Goal: Information Seeking & Learning: Learn about a topic

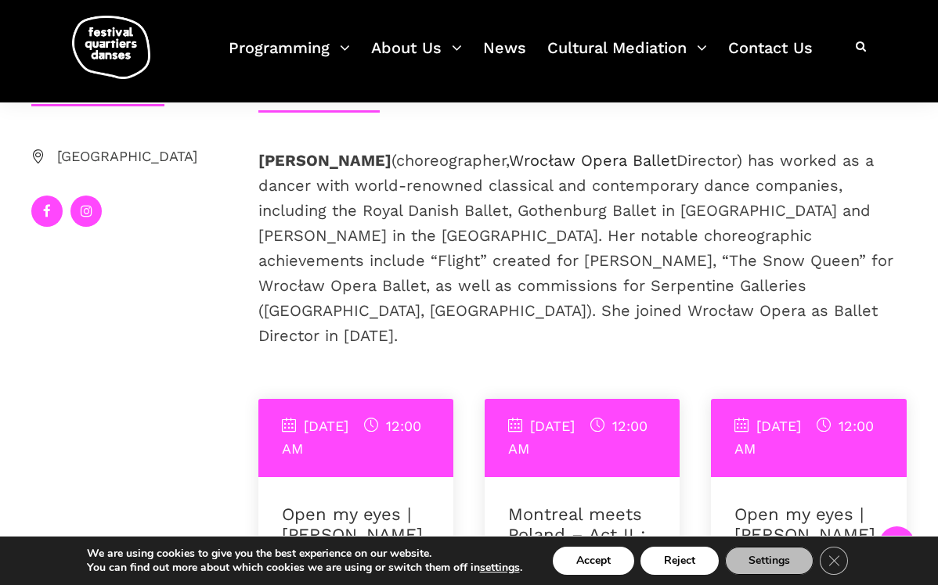
scroll to position [349, 0]
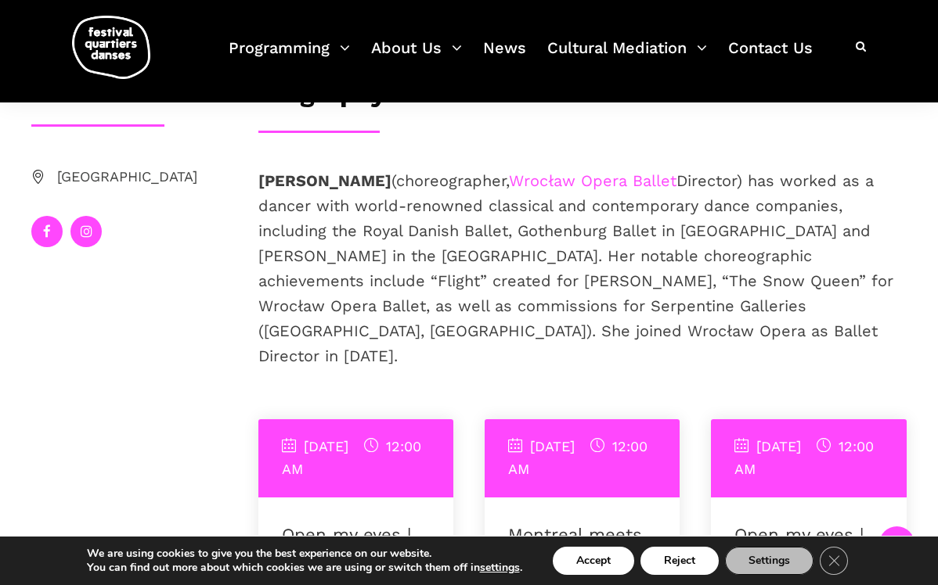
click at [676, 181] on link "Wrocław Opera Ballet" at bounding box center [592, 180] width 167 height 19
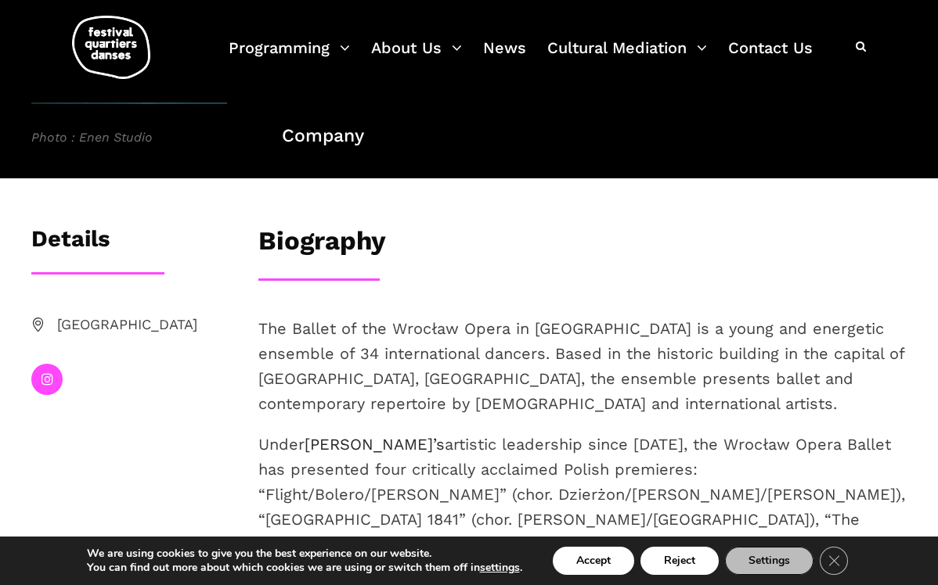
scroll to position [216, 0]
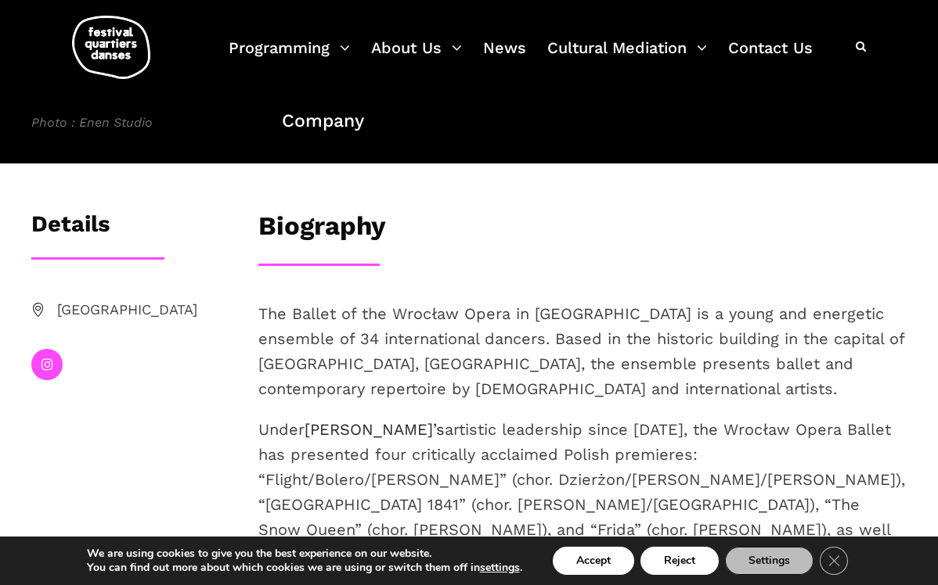
click at [485, 312] on p "The Ballet of the Wrocław Opera in [GEOGRAPHIC_DATA] is a young and energetic e…" at bounding box center [582, 351] width 649 height 100
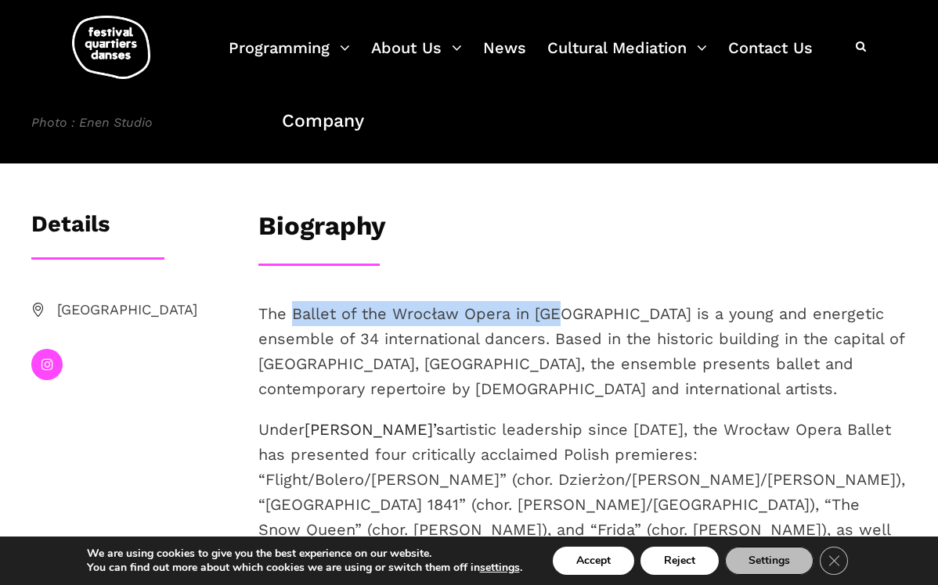
drag, startPoint x: 555, startPoint y: 317, endPoint x: 294, endPoint y: 315, distance: 261.4
click at [294, 315] on p "The Ballet of the Wrocław Opera in [GEOGRAPHIC_DATA] is a young and energetic e…" at bounding box center [582, 351] width 649 height 100
copy p "Ballet of the Wrocław Opera in Pol"
